Goal: Navigation & Orientation: Find specific page/section

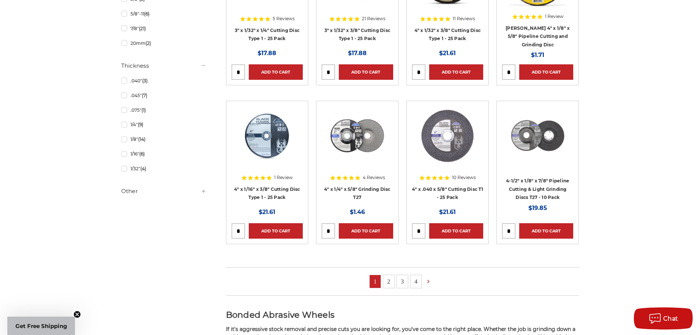
scroll to position [478, 0]
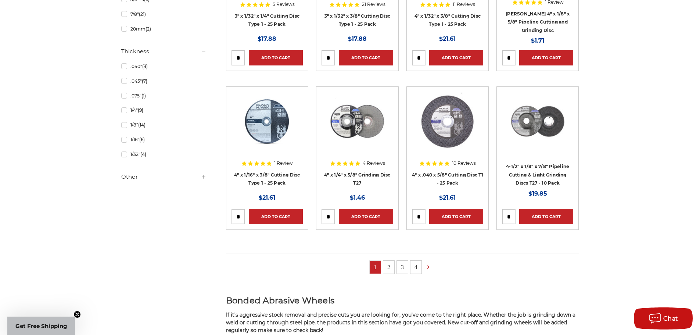
click at [391, 265] on link "2" at bounding box center [388, 267] width 11 height 13
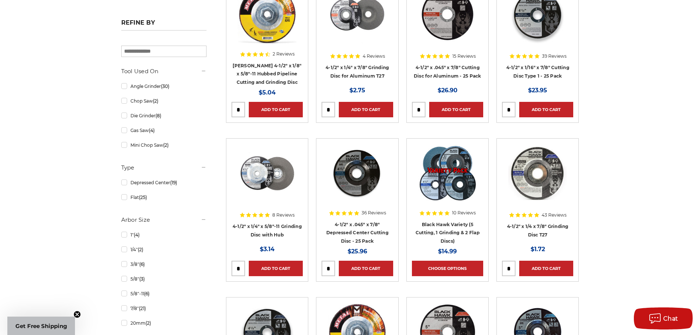
scroll to position [404, 0]
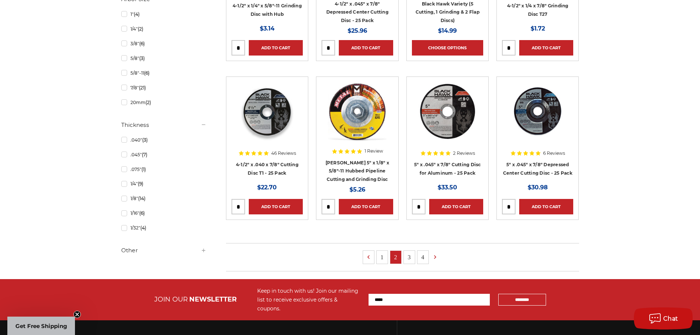
click at [410, 257] on link "3" at bounding box center [409, 257] width 11 height 13
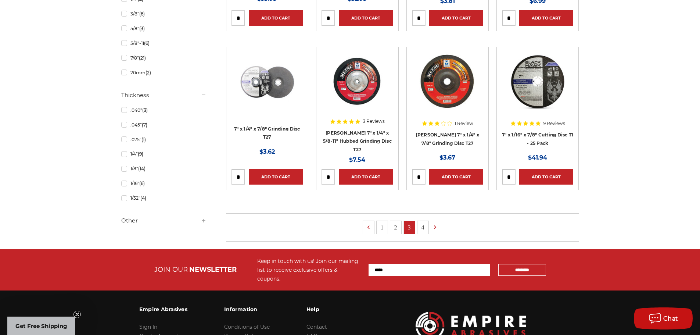
scroll to position [441, 0]
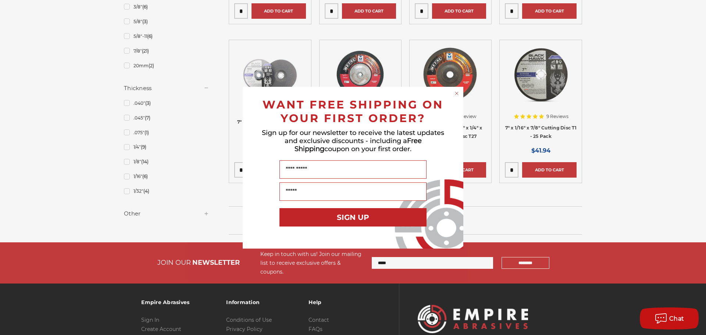
click at [457, 90] on circle "Close dialog" at bounding box center [456, 93] width 7 height 7
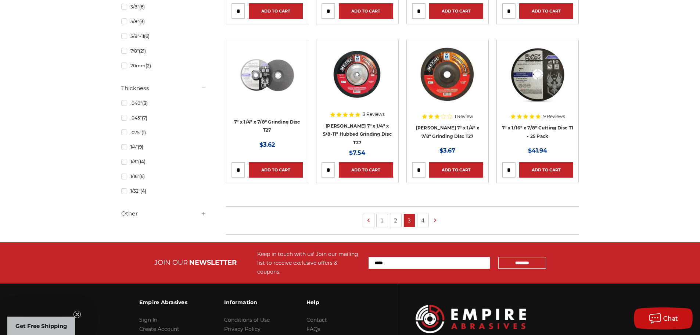
click at [422, 220] on link "4" at bounding box center [423, 220] width 11 height 13
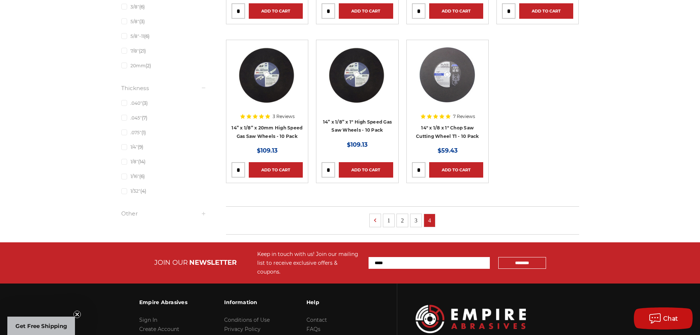
scroll to position [404, 0]
